Goal: Transaction & Acquisition: Purchase product/service

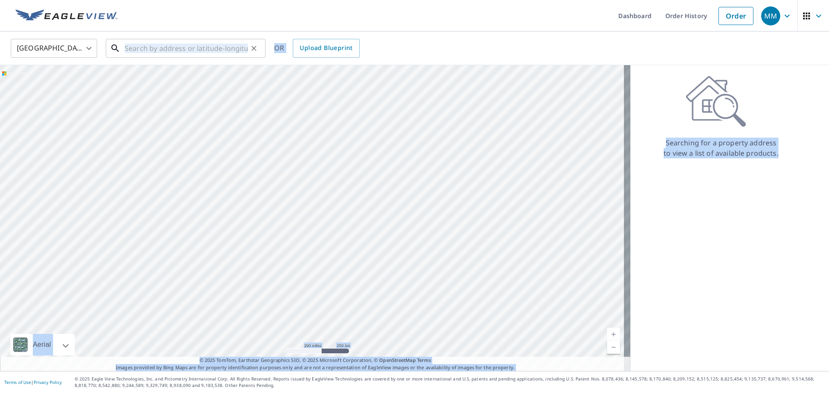
click at [203, 51] on input "text" at bounding box center [186, 48] width 123 height 24
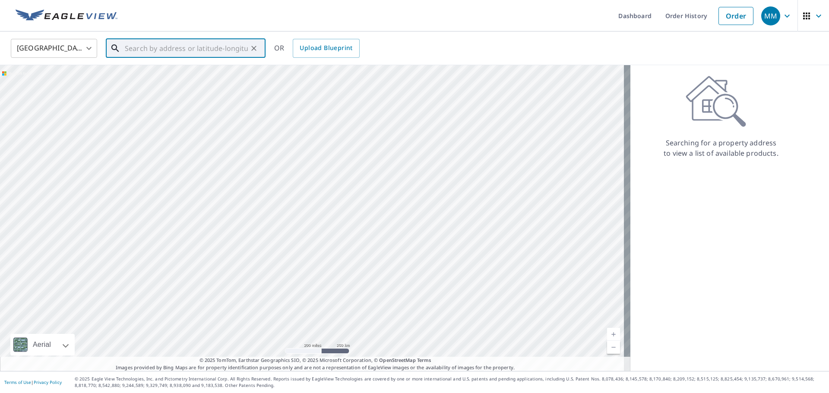
paste input "[STREET_ADDRESS]"
click at [171, 70] on span "[STREET_ADDRESS]" at bounding box center [191, 73] width 136 height 10
type input "[STREET_ADDRESS]"
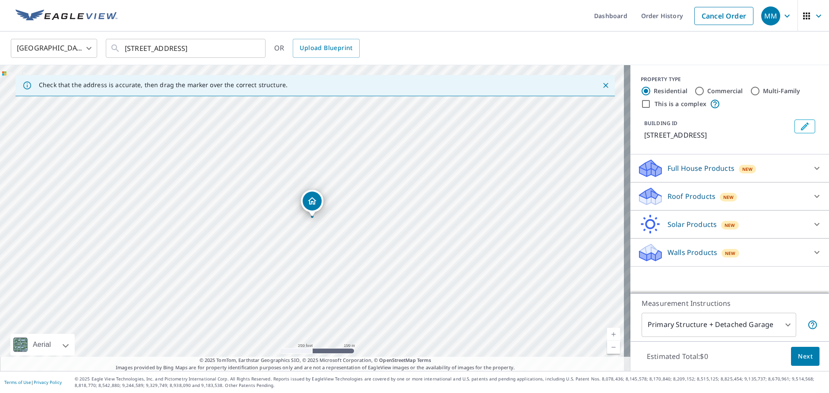
click at [698, 187] on div "Roof Products New" at bounding box center [721, 197] width 169 height 20
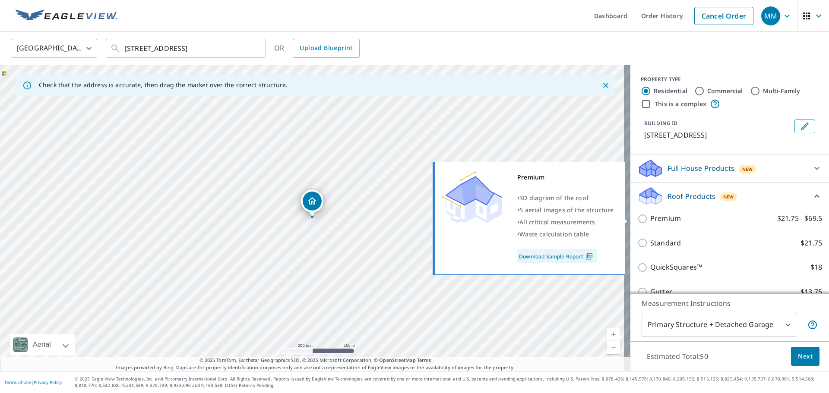
click at [673, 217] on p "Premium" at bounding box center [665, 218] width 31 height 11
click at [650, 217] on input "Premium $21.75 - $69.5" at bounding box center [643, 219] width 13 height 10
checkbox input "true"
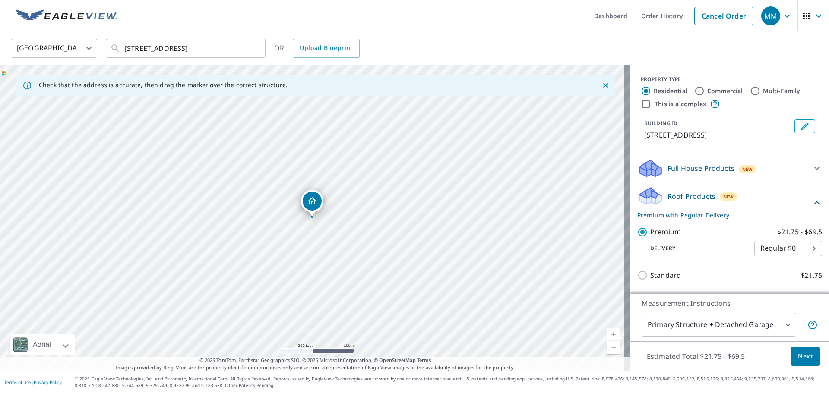
click at [795, 364] on button "Next" at bounding box center [805, 356] width 28 height 19
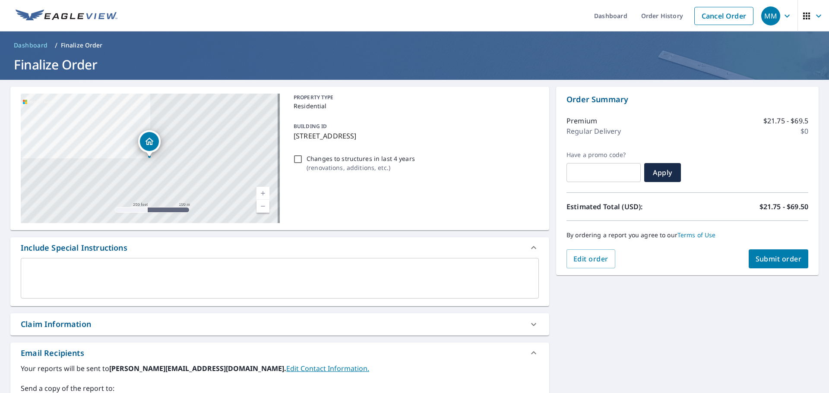
click at [787, 256] on span "Submit order" at bounding box center [779, 258] width 46 height 9
checkbox input "true"
